Goal: Task Accomplishment & Management: Manage account settings

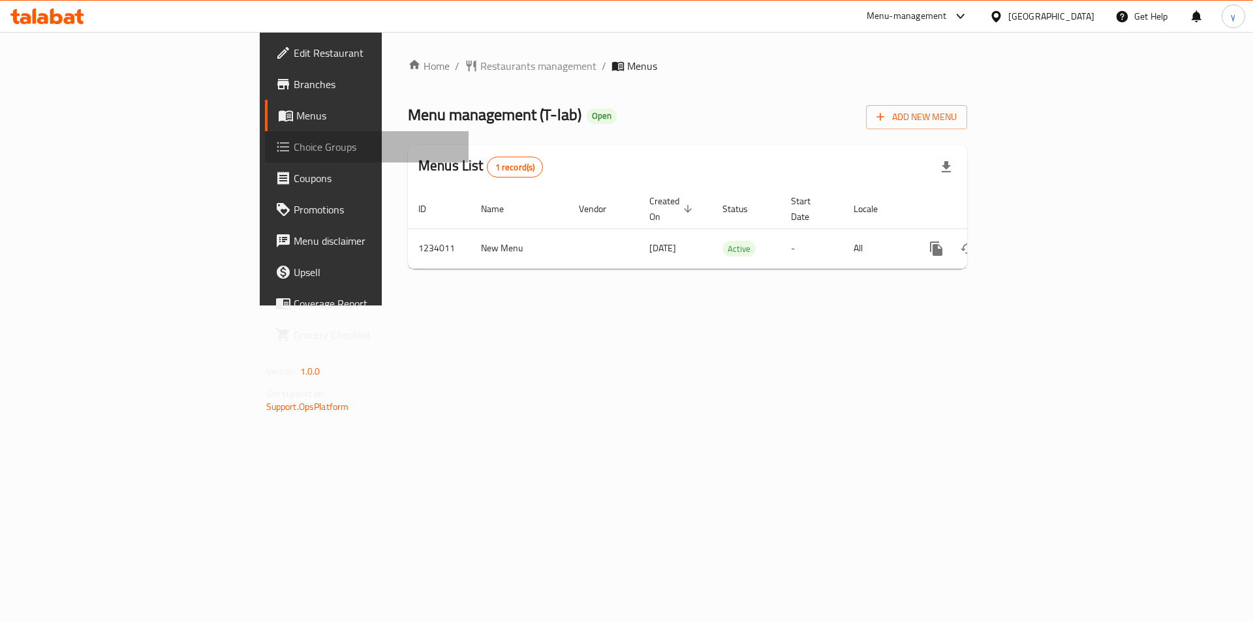
click at [294, 153] on span "Choice Groups" at bounding box center [376, 147] width 165 height 16
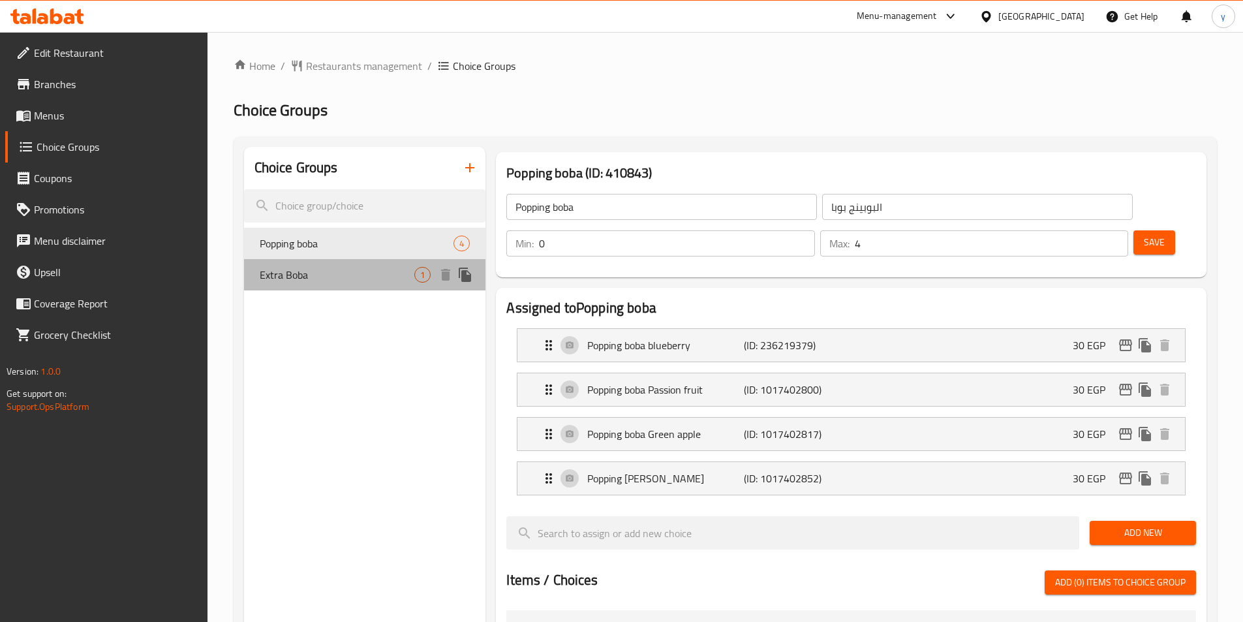
click at [290, 279] on span "Extra Boba" at bounding box center [337, 275] width 155 height 16
type input "Extra Boba"
type input "اضافه بوبا"
type input "1"
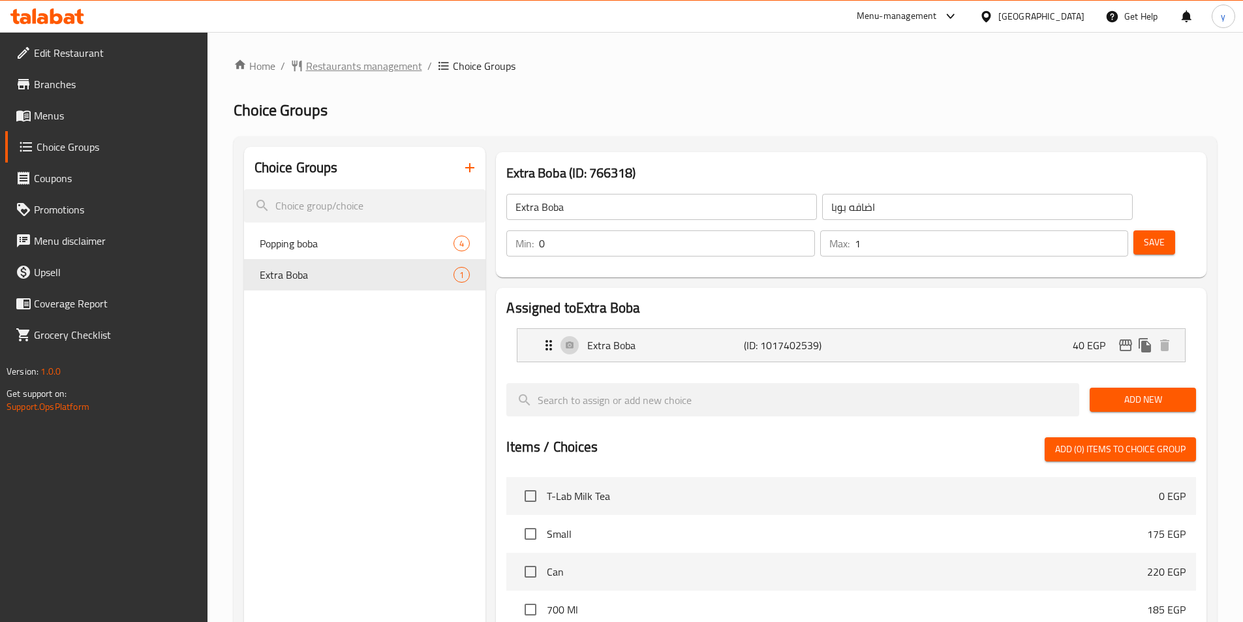
click at [345, 64] on span "Restaurants management" at bounding box center [364, 66] width 116 height 16
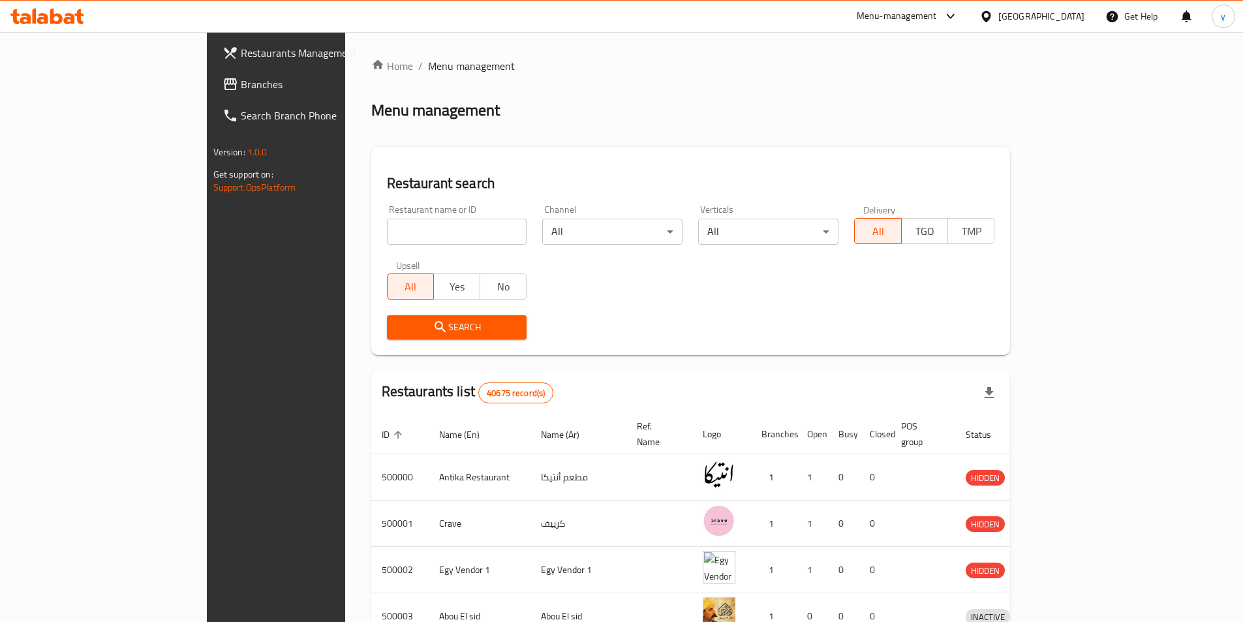
click at [241, 84] on span "Branches" at bounding box center [322, 84] width 163 height 16
